Goal: Find specific page/section: Find specific page/section

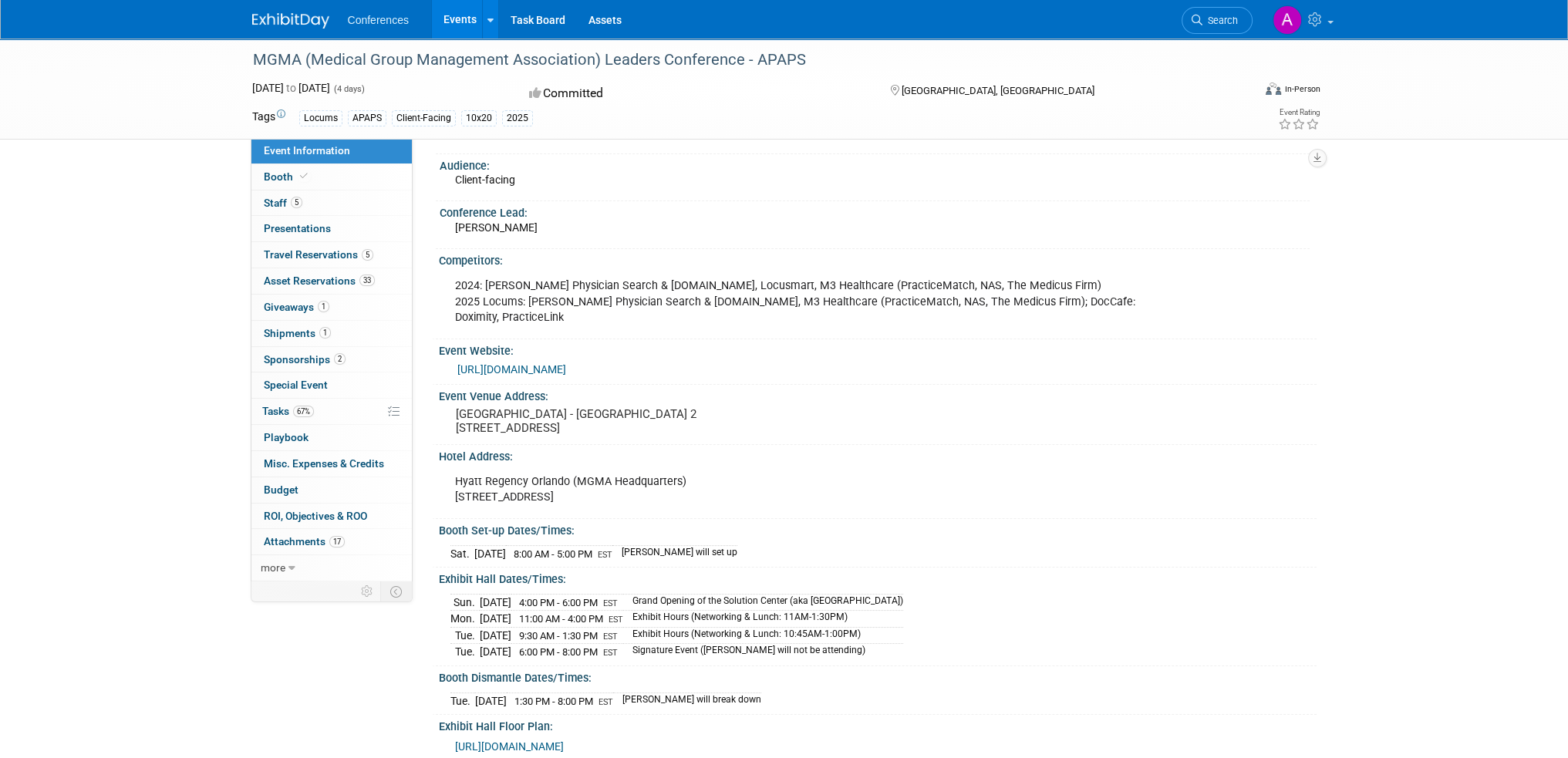
scroll to position [154, 0]
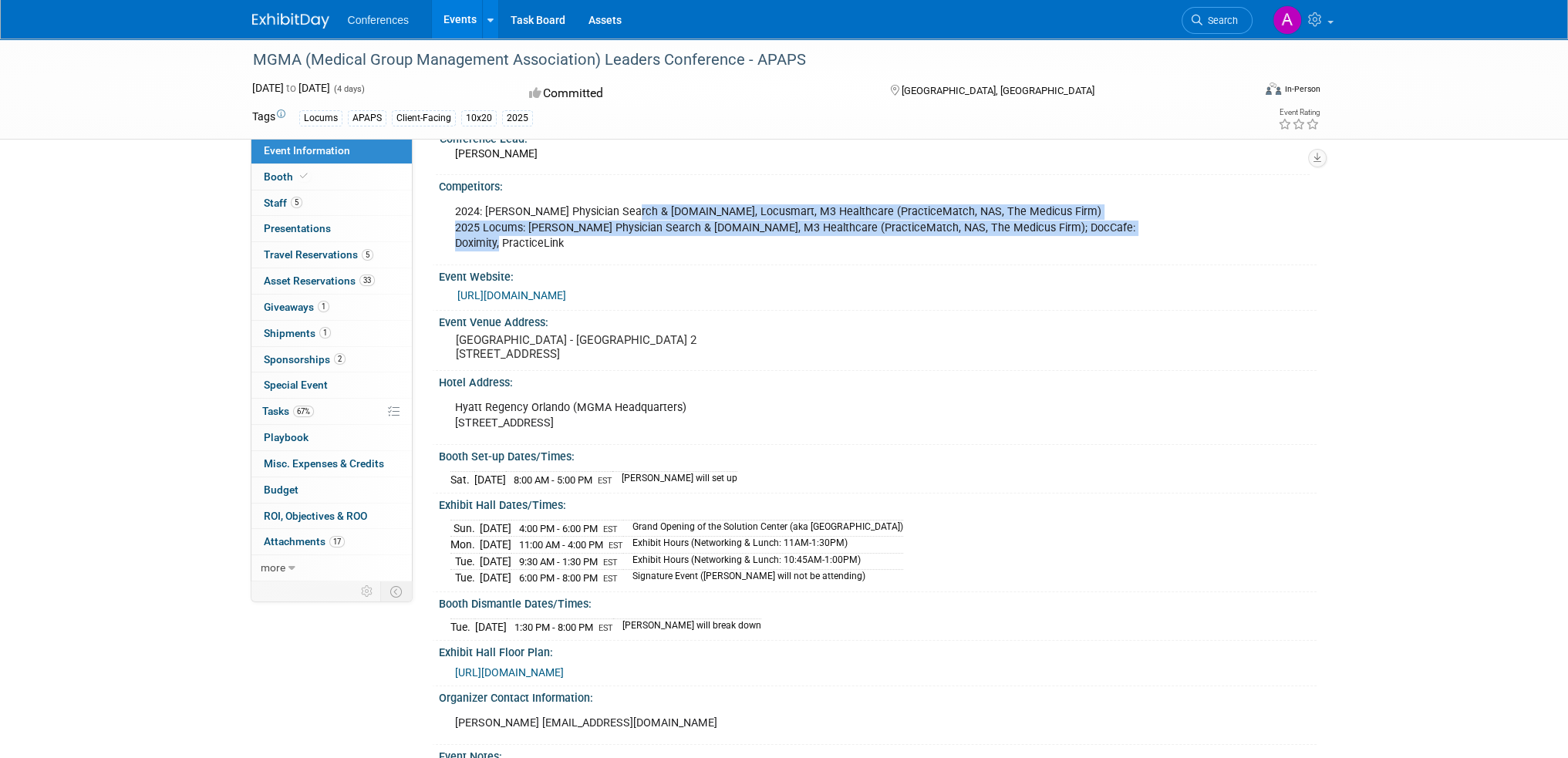
drag, startPoint x: 647, startPoint y: 217, endPoint x: 731, endPoint y: 237, distance: 86.3
click at [731, 237] on div "2024: [PERSON_NAME] Physician Search & [DOMAIN_NAME], Locusmart, M3 Healthcare …" at bounding box center [795, 227] width 701 height 62
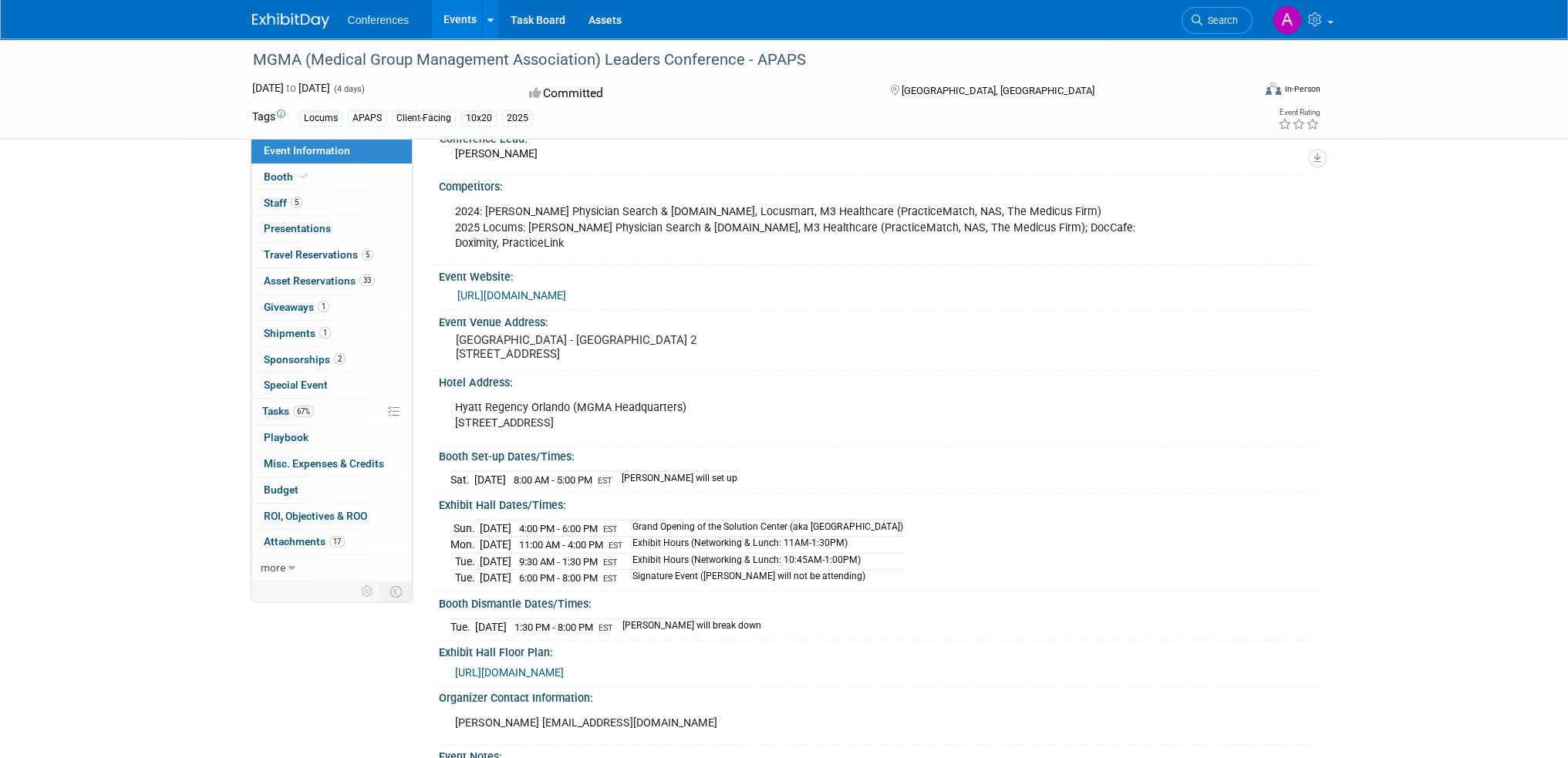
scroll to position [231, 0]
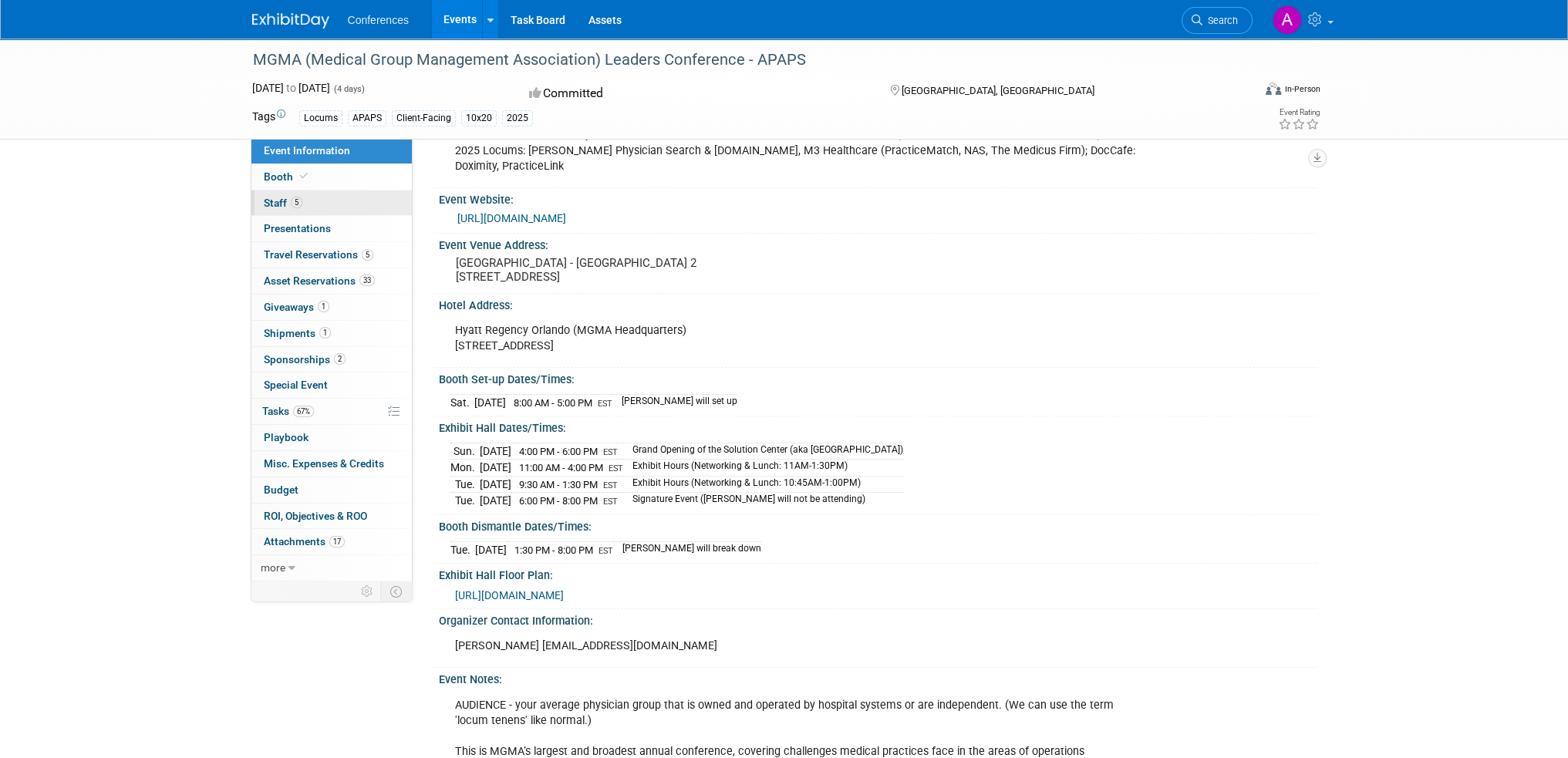
click at [262, 211] on link "5 Staff 5" at bounding box center [331, 203] width 160 height 26
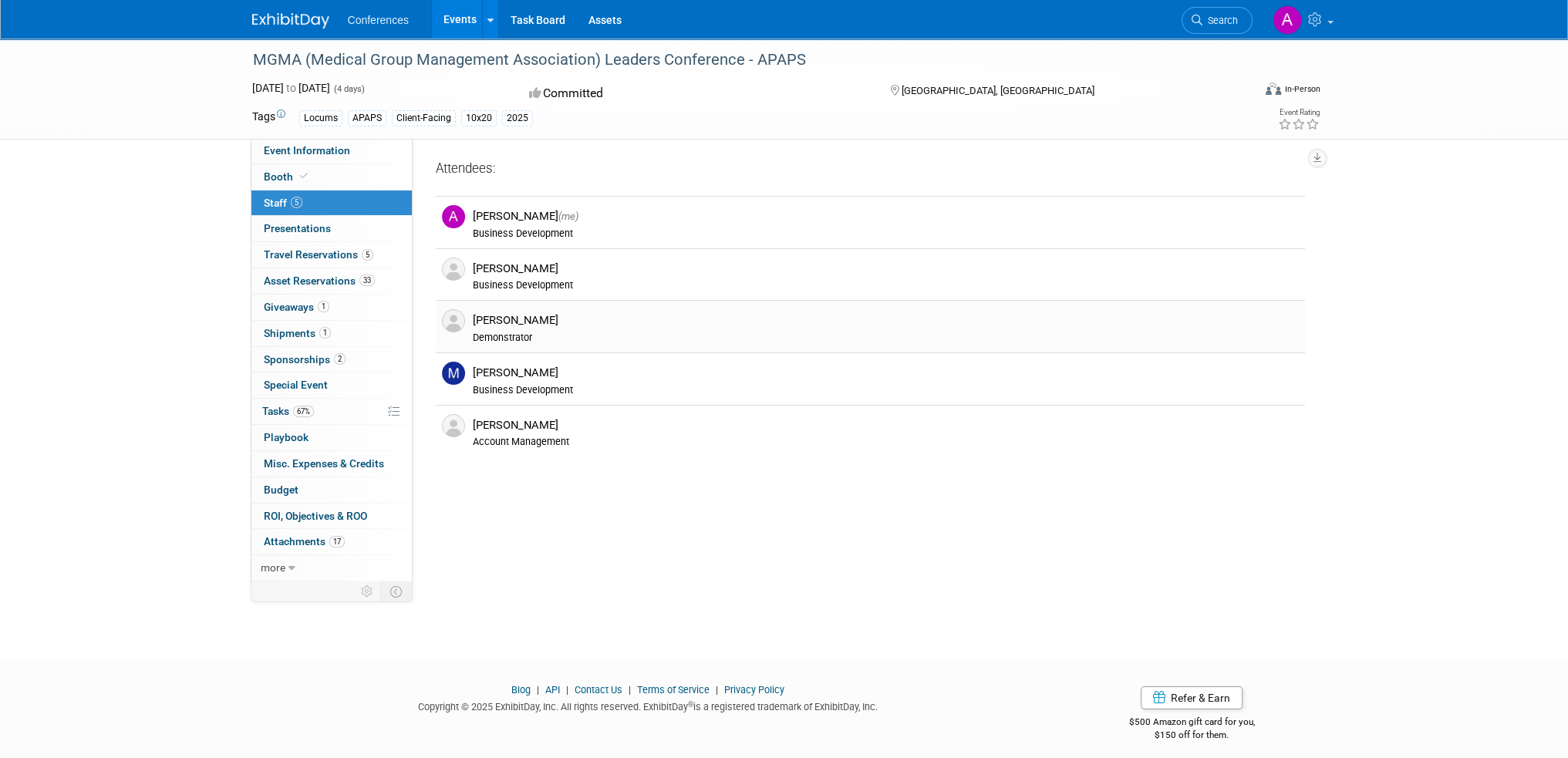
click at [571, 314] on div "[PERSON_NAME]" at bounding box center [885, 320] width 826 height 15
click at [307, 149] on span "Event Information" at bounding box center [307, 150] width 86 height 13
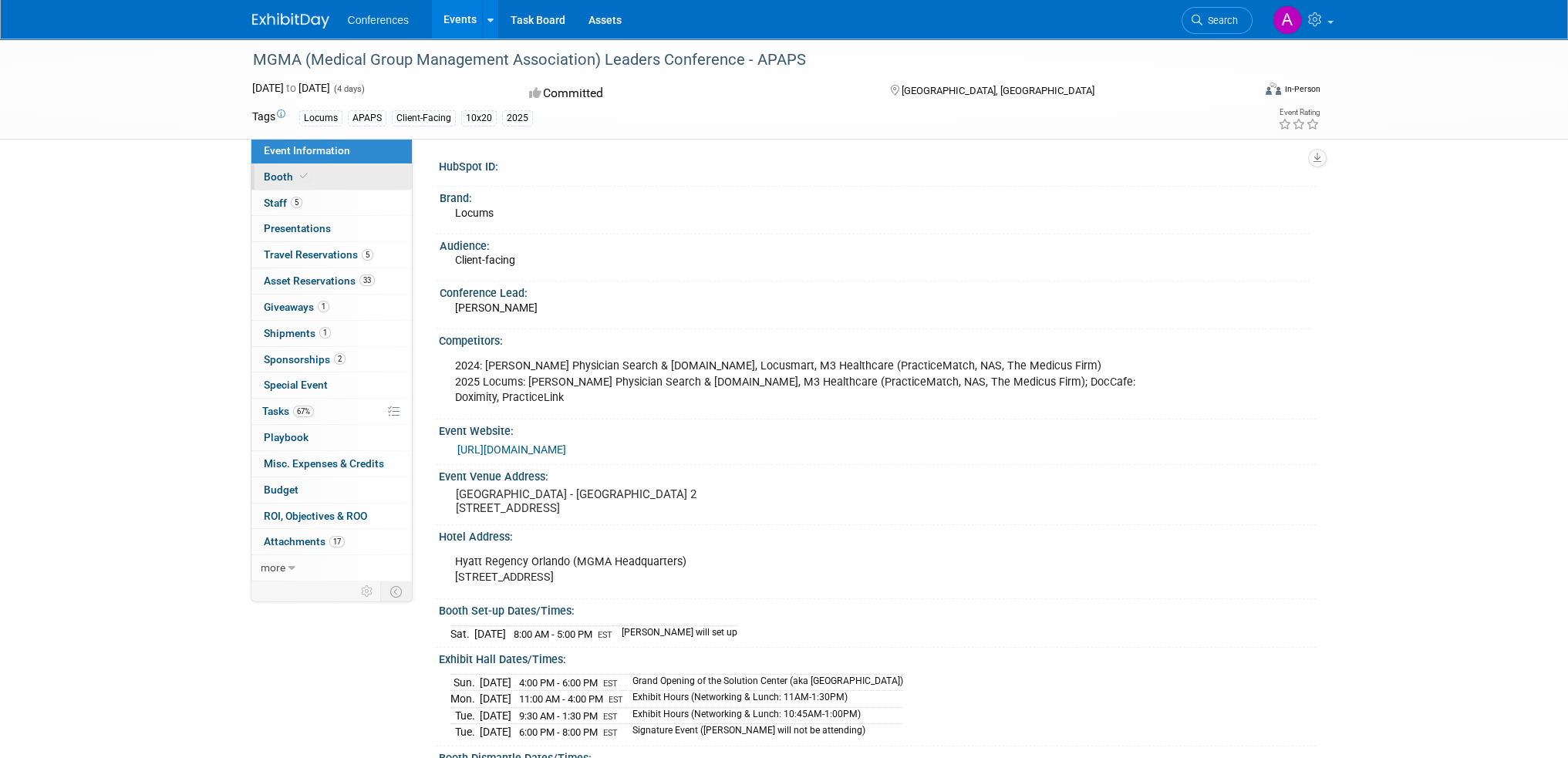
click at [306, 176] on span at bounding box center [304, 176] width 14 height 12
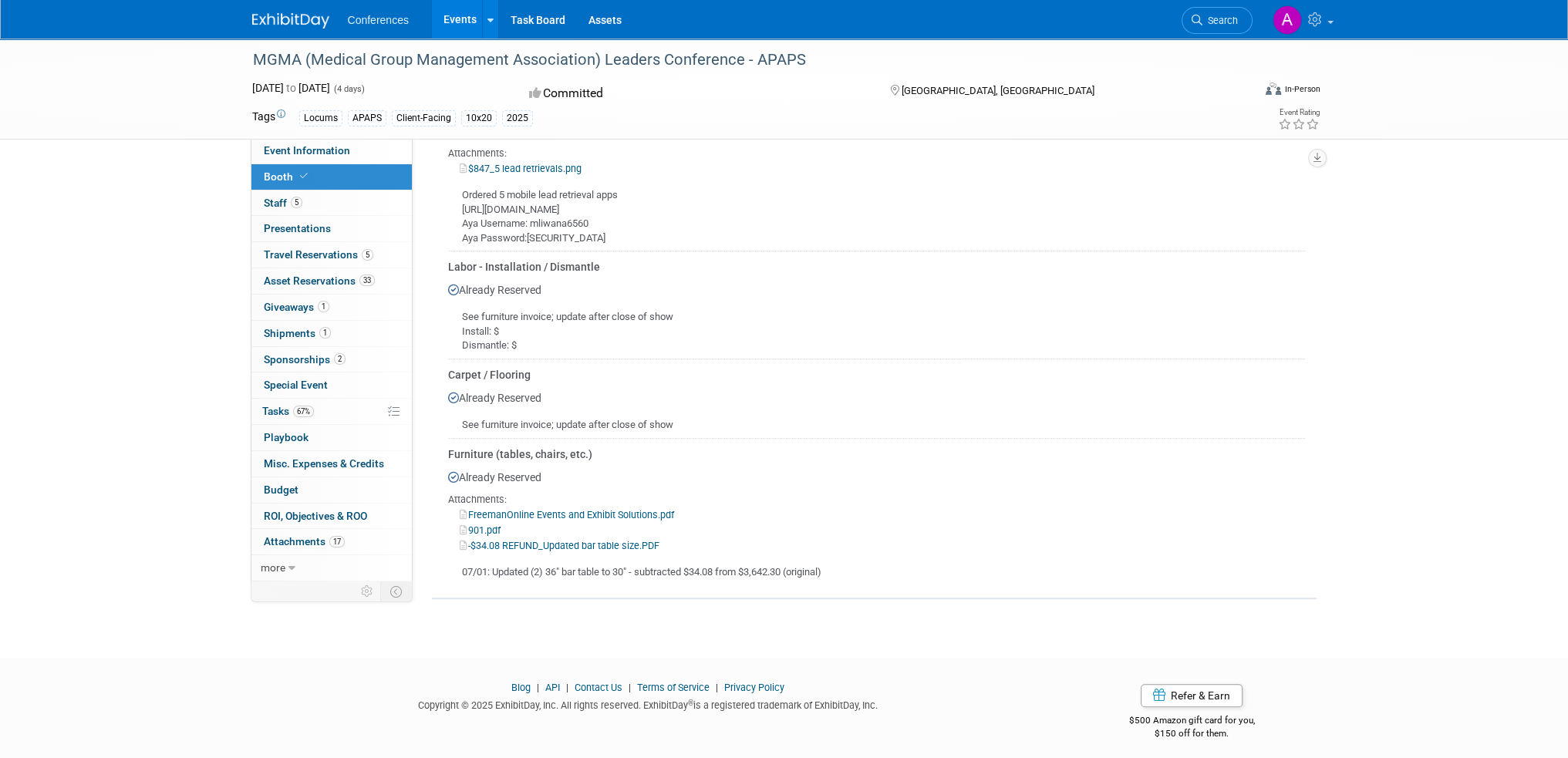
scroll to position [865, 0]
click at [712, 585] on div "Booth Services Material Handling Already Reserved See furniture invoice; update…" at bounding box center [874, 169] width 884 height 851
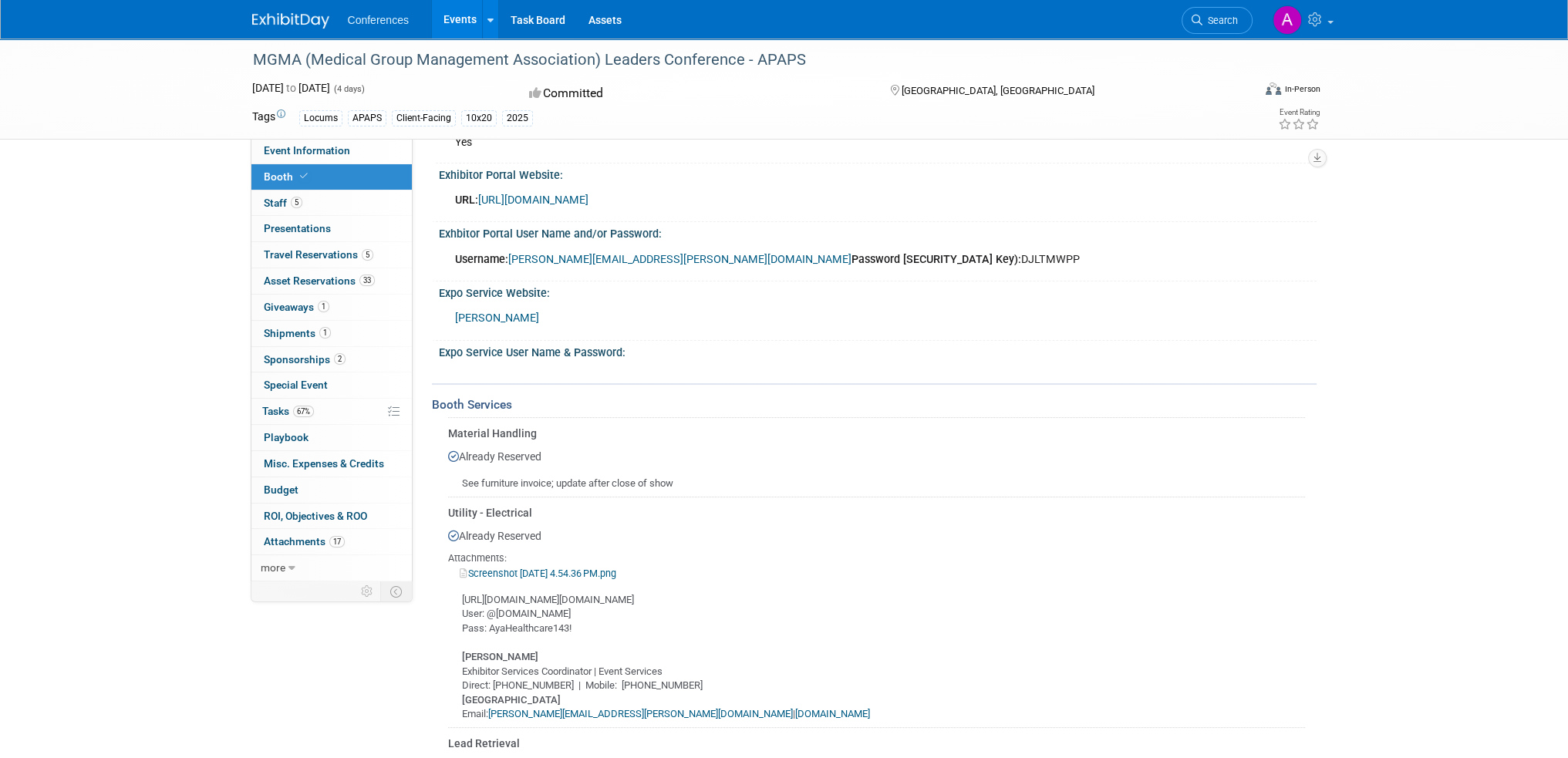
scroll to position [325, 0]
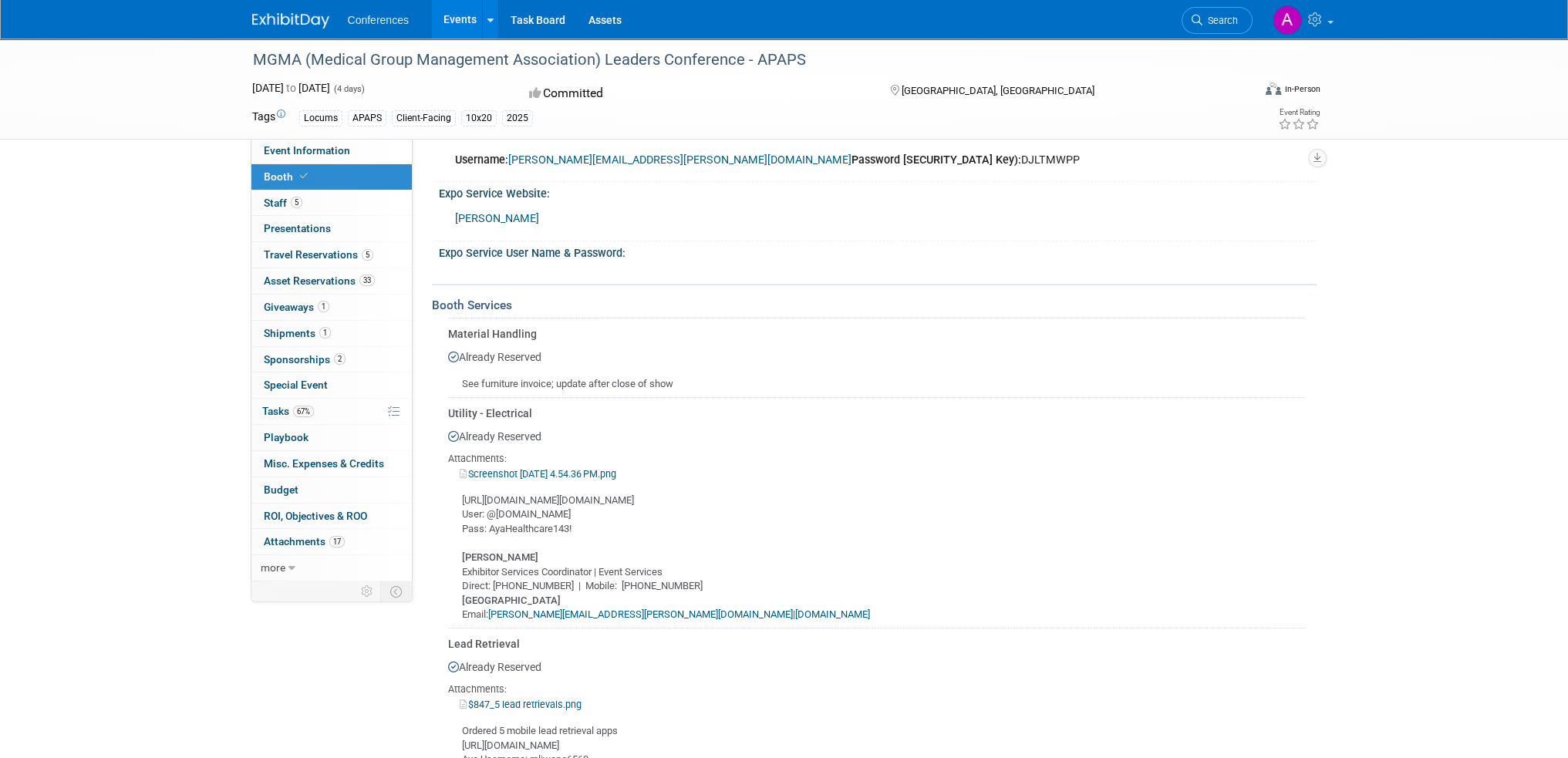
drag, startPoint x: 476, startPoint y: 425, endPoint x: 514, endPoint y: 428, distance: 38.1
click at [514, 428] on div "Already Reserved Attachments: Screenshot [DATE] 4.54.36 PM.png User: @[DOMAIN_N…" at bounding box center [876, 521] width 857 height 201
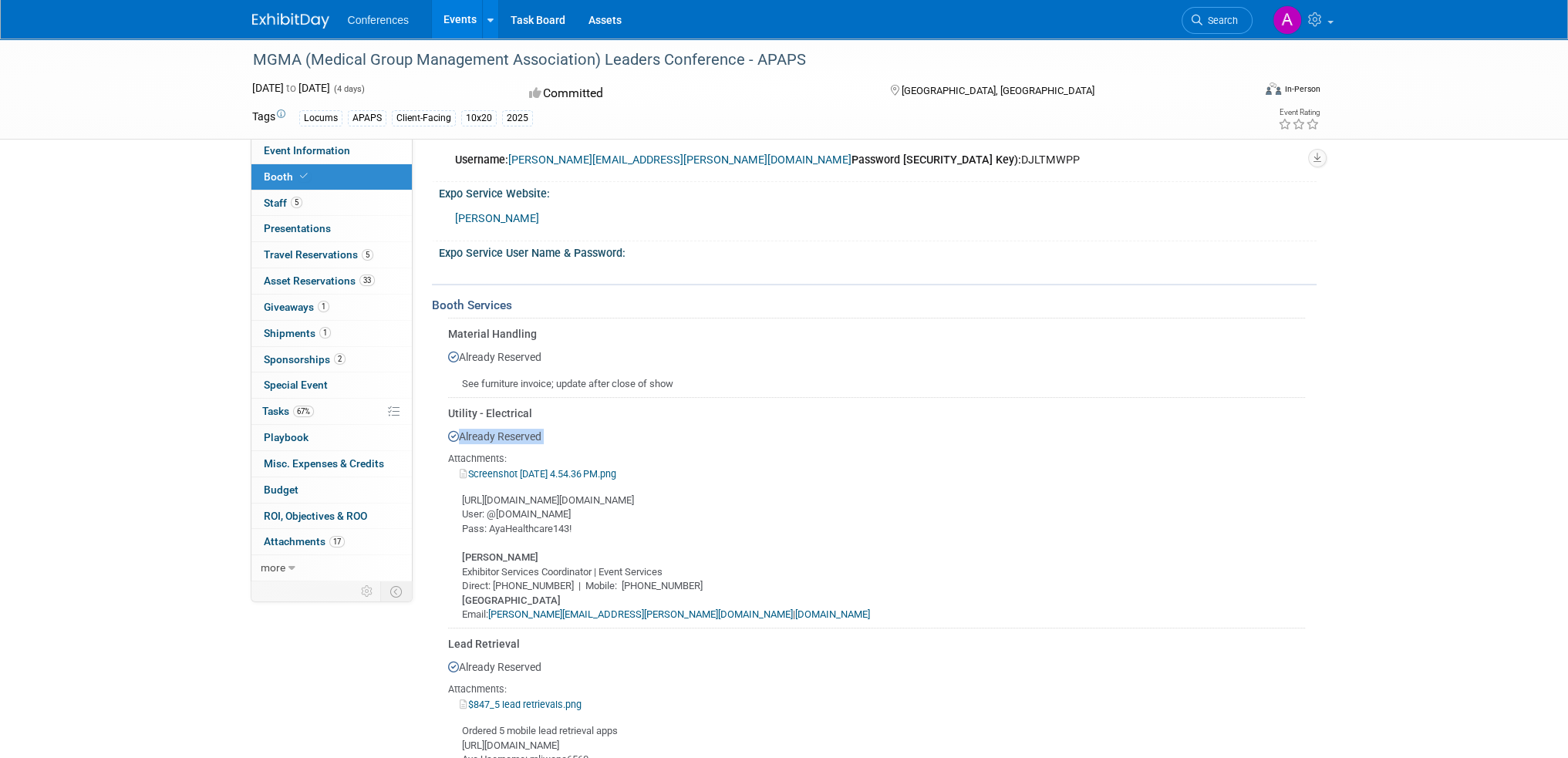
click at [514, 428] on div "Already Reserved Attachments: Screenshot [DATE] 4.54.36 PM.png User: @[DOMAIN_N…" at bounding box center [876, 521] width 857 height 201
drag, startPoint x: 576, startPoint y: 432, endPoint x: 462, endPoint y: 430, distance: 114.0
click at [462, 430] on div "Already Reserved Attachments: Screenshot [DATE] 4.54.36 PM.png User: @[DOMAIN_N…" at bounding box center [876, 521] width 857 height 201
click at [461, 430] on div "Already Reserved Attachments: Screenshot [DATE] 4.54.36 PM.png User: @[DOMAIN_N…" at bounding box center [876, 521] width 857 height 201
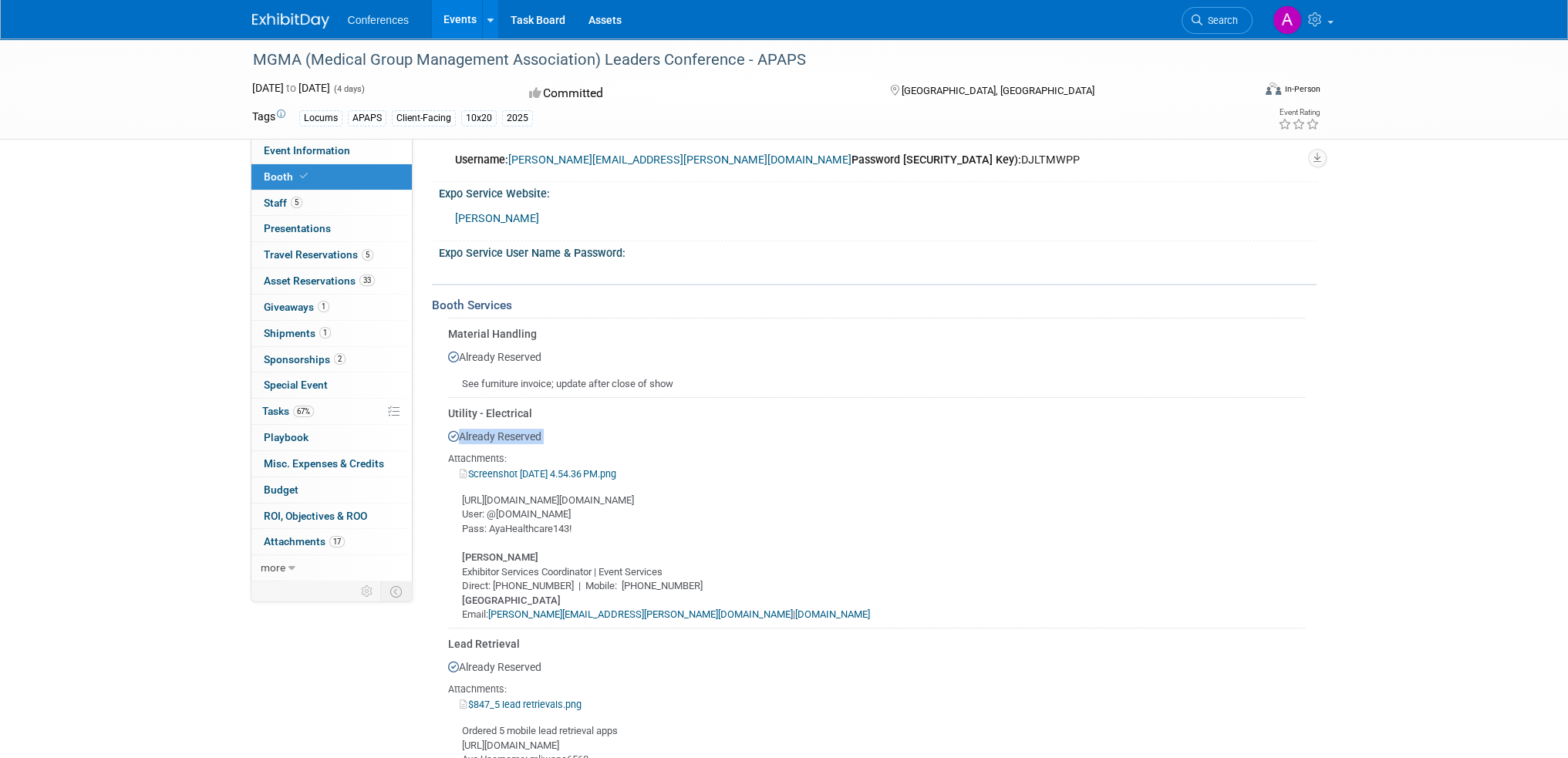
click at [461, 430] on div "Already Reserved Attachments: Screenshot [DATE] 4.54.36 PM.png User: @[DOMAIN_N…" at bounding box center [876, 521] width 857 height 201
click at [518, 585] on div "[URL][DOMAIN_NAME][DOMAIN_NAME] User: @[DOMAIN_NAME] Pass: AyaHealthcare143! [P…" at bounding box center [876, 552] width 857 height 141
drag, startPoint x: 518, startPoint y: 585, endPoint x: 447, endPoint y: 582, distance: 71.1
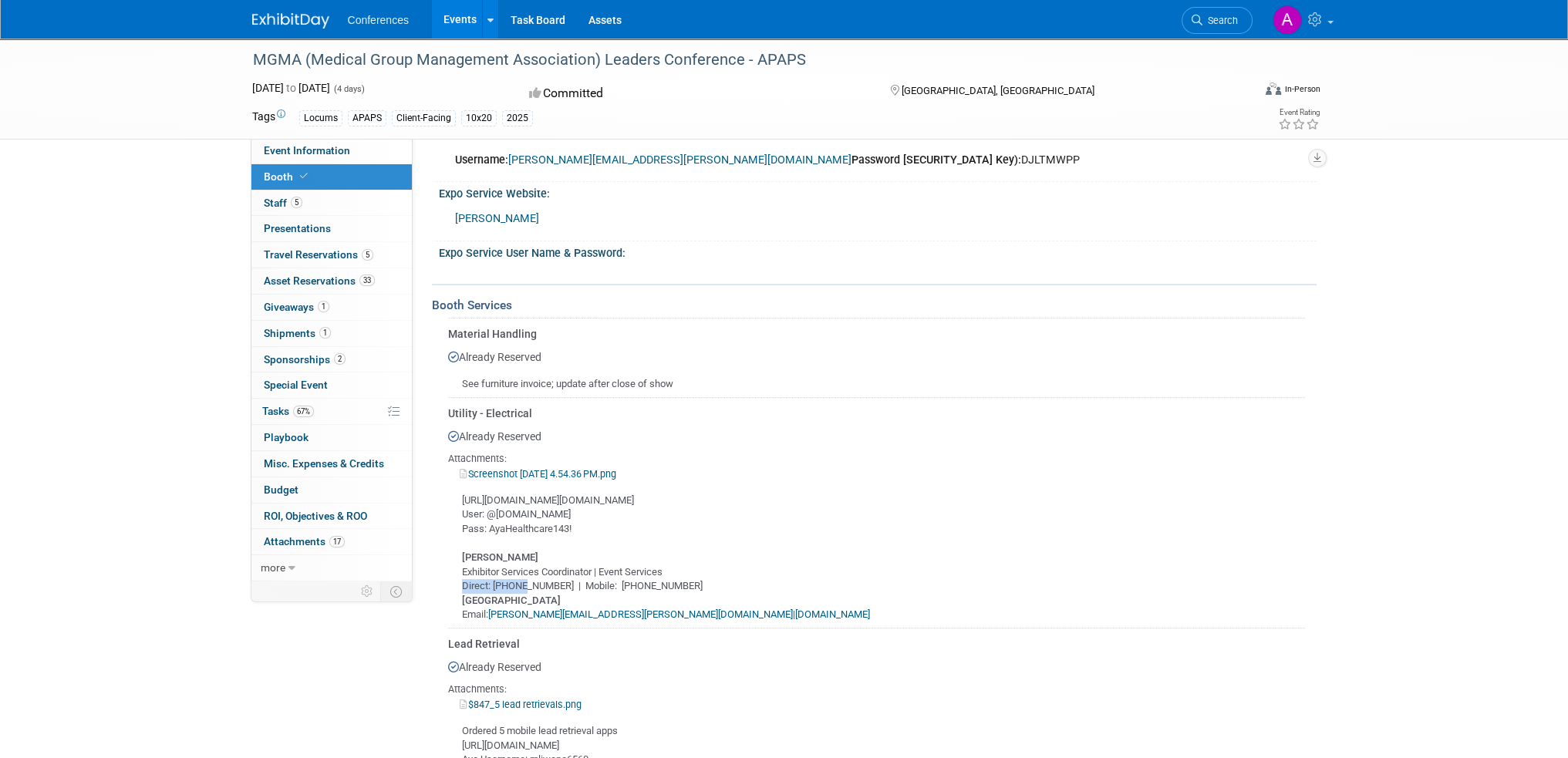
click at [448, 582] on div "[URL][DOMAIN_NAME][DOMAIN_NAME] User: @[DOMAIN_NAME] Pass: AyaHealthcare143! [P…" at bounding box center [876, 552] width 857 height 141
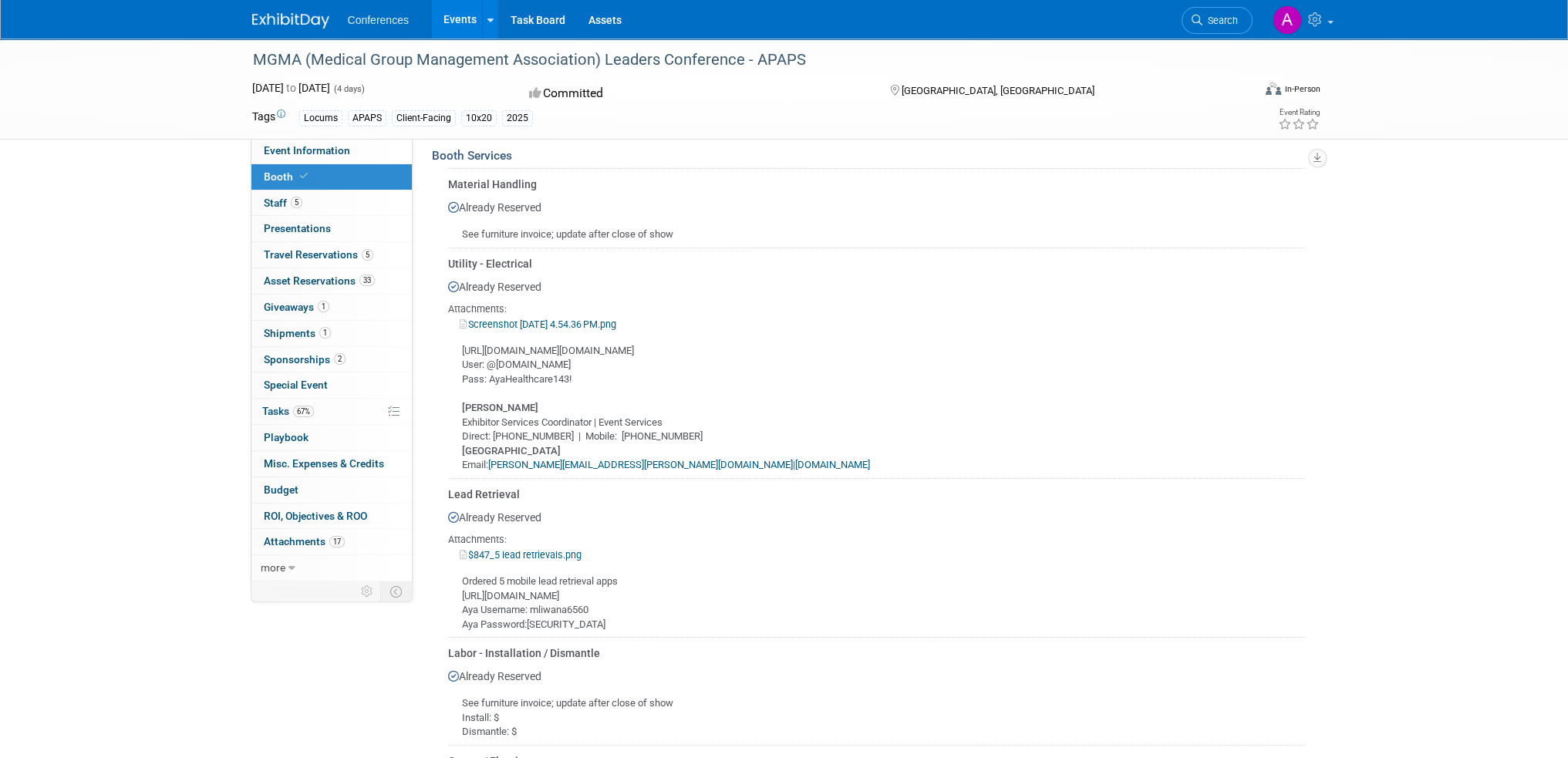
scroll to position [0, 0]
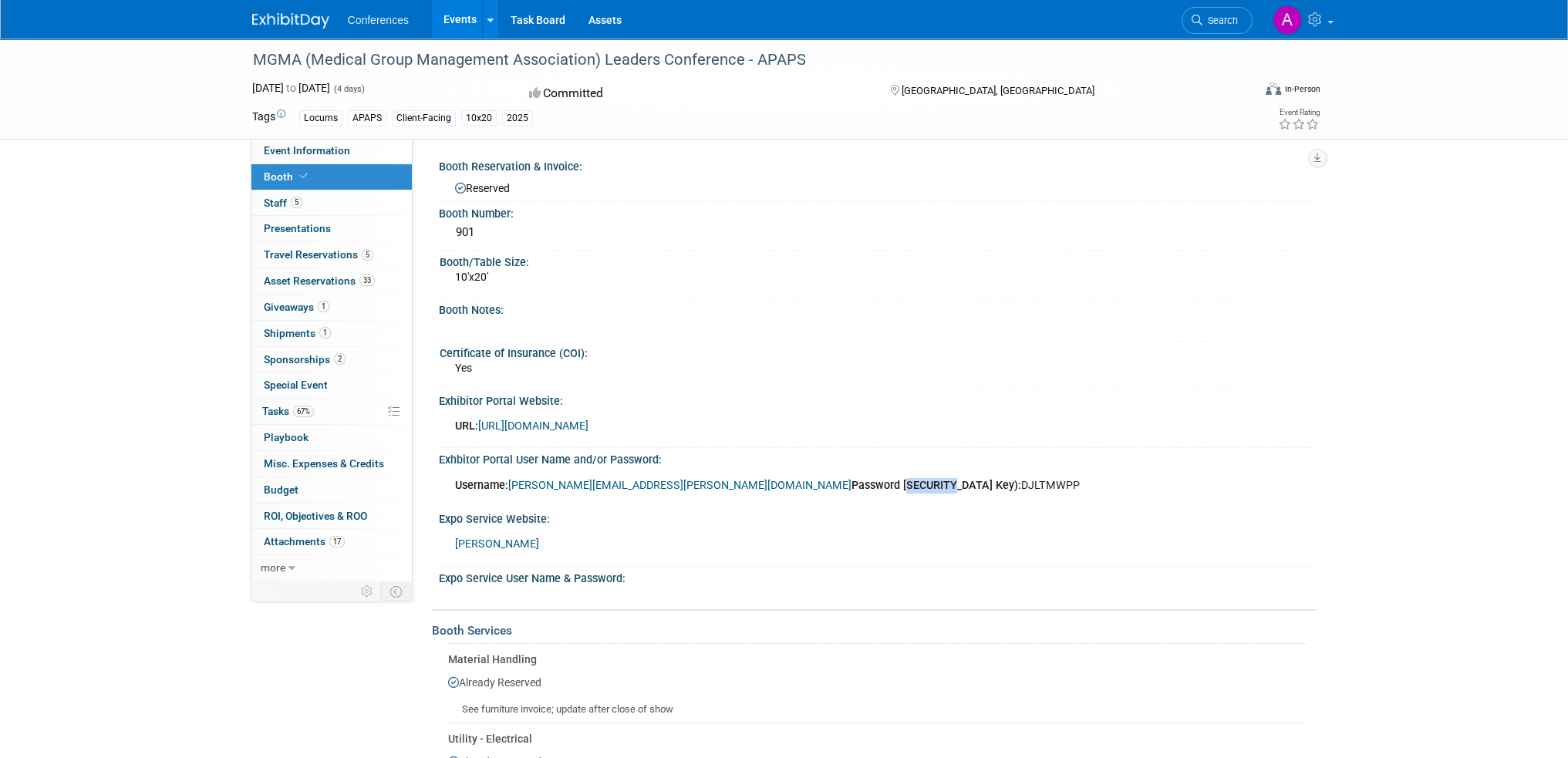
drag, startPoint x: 728, startPoint y: 475, endPoint x: 771, endPoint y: 497, distance: 48.3
click at [771, 497] on div "Username: [PERSON_NAME][EMAIL_ADDRESS][PERSON_NAME][DOMAIN_NAME] Password [SECU…" at bounding box center [795, 485] width 701 height 30
click at [266, 204] on span "Staff 5" at bounding box center [282, 202] width 38 height 13
